Goal: Task Accomplishment & Management: Complete application form

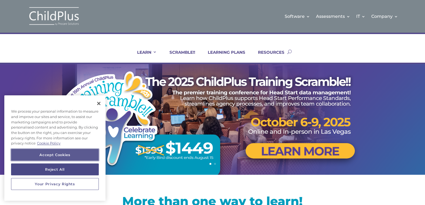
click at [69, 154] on button "Accept Cookies" at bounding box center [55, 155] width 88 height 12
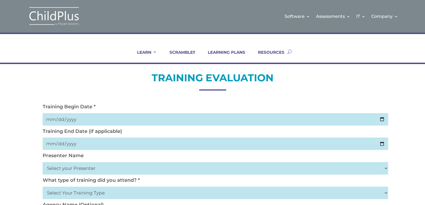
click at [49, 120] on input "date" at bounding box center [216, 119] width 346 height 12
click at [49, 117] on input "date" at bounding box center [216, 119] width 346 height 12
type input "[DATE]"
click at [52, 143] on input "date" at bounding box center [216, 143] width 346 height 12
type input "[DATE]"
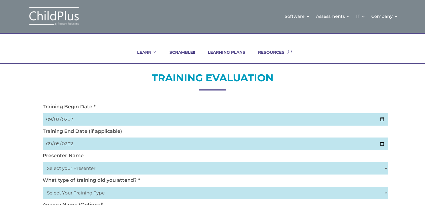
click at [67, 171] on select "Select your Presenter [PERSON_NAME] [PERSON_NAME] [PERSON_NAME] [PERSON_NAME] […" at bounding box center [216, 168] width 346 height 12
select select "[PERSON_NAME]"
click at [43, 162] on select "Select your Presenter [PERSON_NAME] [PERSON_NAME] [PERSON_NAME] [PERSON_NAME] […" at bounding box center [216, 168] width 346 height 12
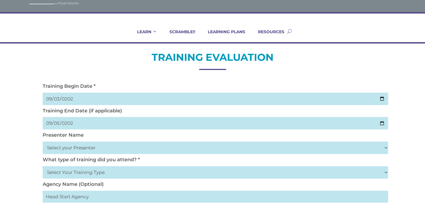
scroll to position [43, 0]
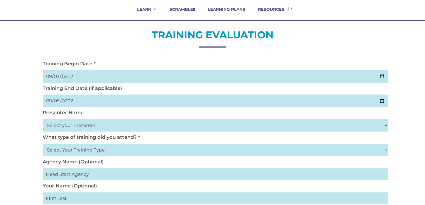
click at [92, 152] on select "Select Your Training Type On-site (at your agency) Virtual Visit Live Group Web…" at bounding box center [216, 150] width 346 height 12
select select "On-site (at your agency)"
click at [43, 144] on select "Select Your Training Type On-site (at your agency) Virtual Visit Live Group Web…" at bounding box center [216, 150] width 346 height 12
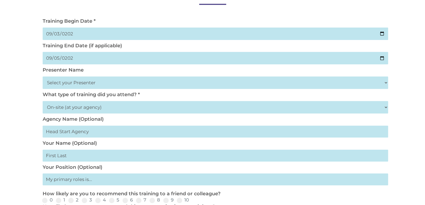
scroll to position [86, 0]
click at [86, 132] on input "text" at bounding box center [216, 131] width 346 height 12
type input "The order of the fishermen ministry head start"
type input "[PERSON_NAME]"
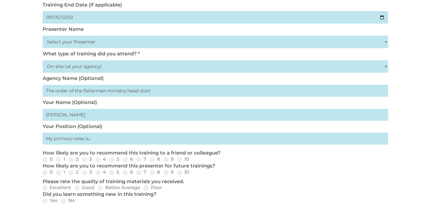
scroll to position [129, 0]
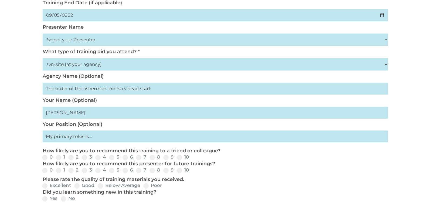
click at [88, 137] on input "text" at bounding box center [216, 136] width 346 height 12
click at [94, 136] on input "text" at bounding box center [216, 136] width 346 height 12
click at [100, 136] on input "text" at bounding box center [216, 136] width 346 height 12
type input "Family Avocat"
click at [167, 157] on span at bounding box center [165, 157] width 5 height 5
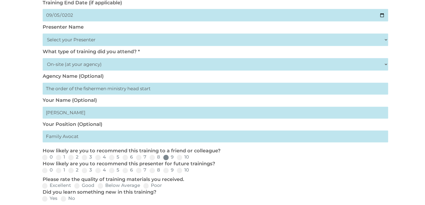
click at [176, 157] on input "9" at bounding box center [178, 159] width 4 height 4
radio input "true"
click at [167, 172] on span at bounding box center [165, 170] width 5 height 5
click at [176, 172] on input "9" at bounding box center [178, 172] width 4 height 4
radio input "true"
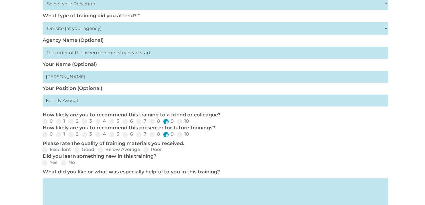
scroll to position [172, 0]
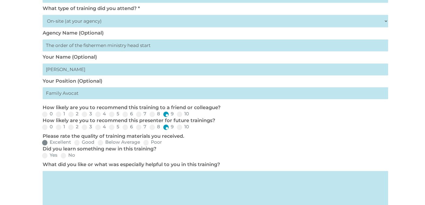
click at [46, 142] on span at bounding box center [44, 142] width 5 height 5
click at [74, 143] on input "Excellent" at bounding box center [76, 145] width 4 height 4
radio input "true"
click at [46, 156] on span at bounding box center [44, 155] width 5 height 5
click at [60, 156] on input "Yes" at bounding box center [62, 158] width 4 height 4
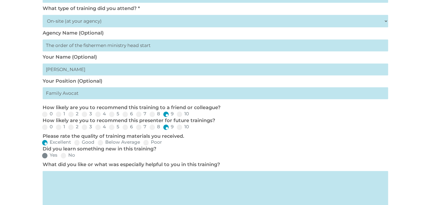
radio input "true"
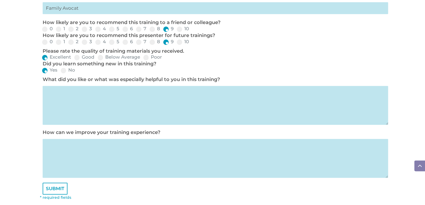
scroll to position [258, 0]
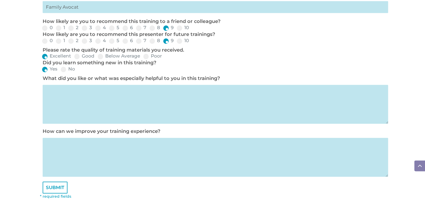
click at [56, 96] on textarea at bounding box center [216, 104] width 346 height 39
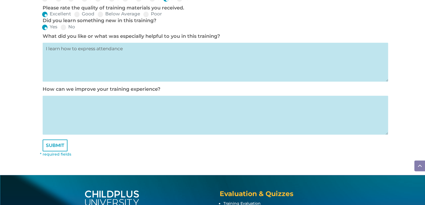
scroll to position [301, 0]
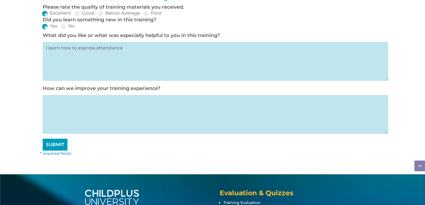
type textarea "I learn how to express attendance"
click at [56, 146] on input "SUBMIT" at bounding box center [55, 145] width 25 height 12
click at [59, 145] on input "SUBMIT" at bounding box center [55, 145] width 25 height 12
